Goal: Navigation & Orientation: Find specific page/section

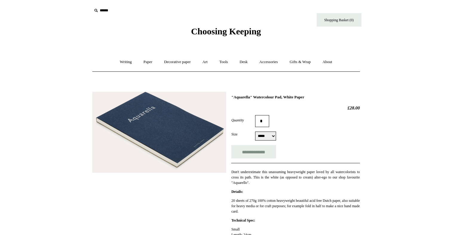
select select "*****"
click at [206, 61] on link "Art +" at bounding box center [205, 62] width 16 height 16
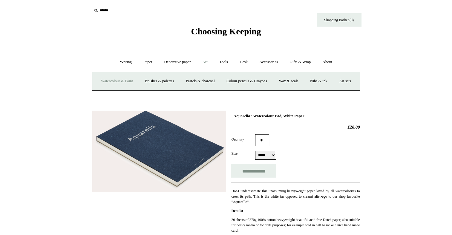
click at [128, 81] on link "Watercolour & Paint" at bounding box center [116, 81] width 43 height 16
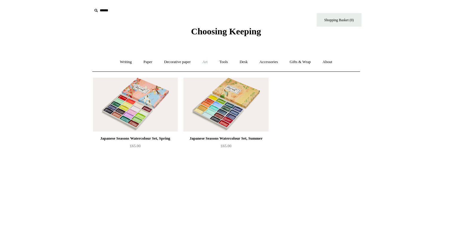
click at [205, 61] on link "Art +" at bounding box center [205, 62] width 16 height 16
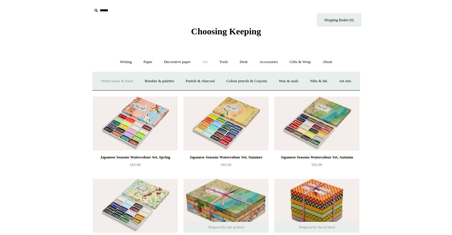
click at [206, 63] on link "Art -" at bounding box center [205, 62] width 16 height 16
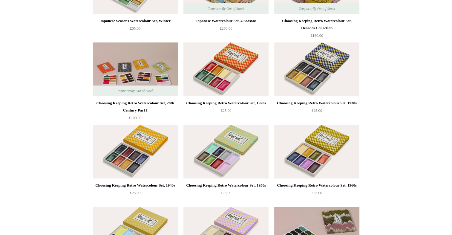
scroll to position [262, 0]
